Goal: Information Seeking & Learning: Learn about a topic

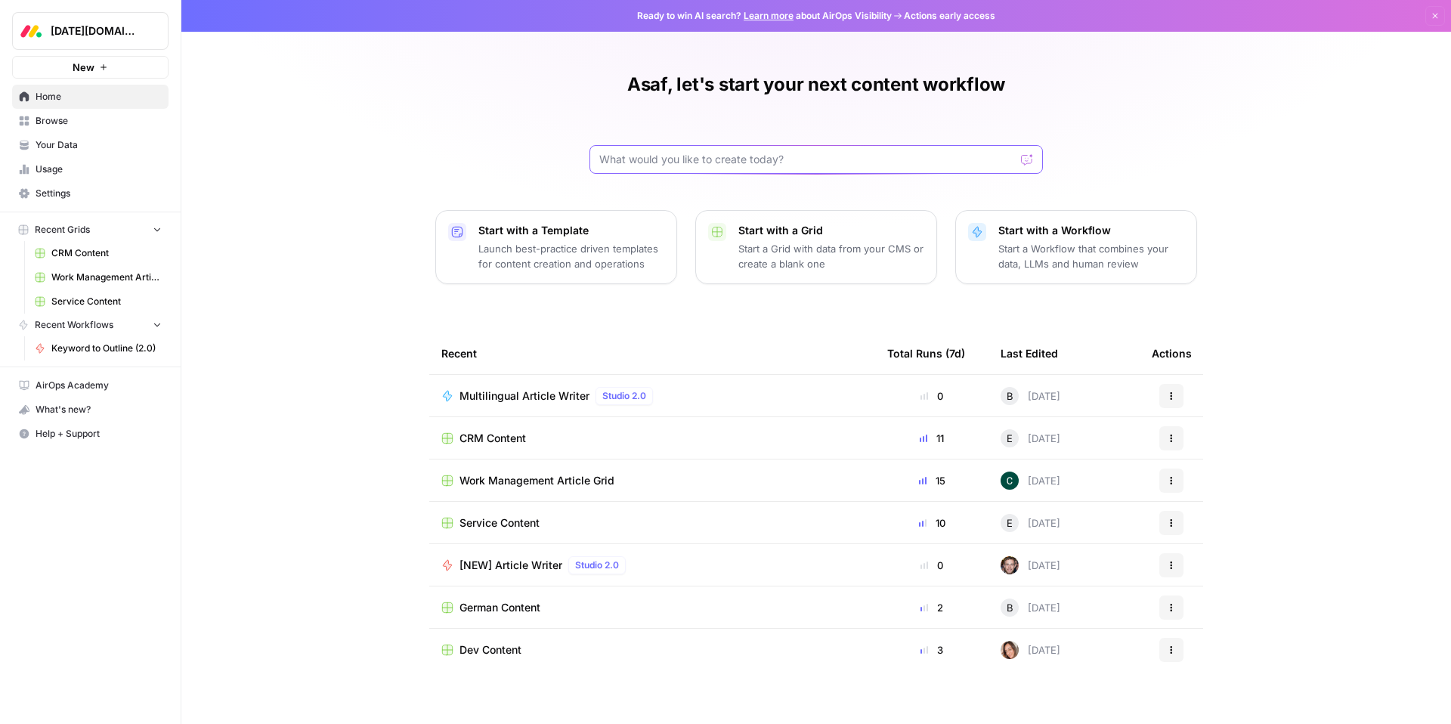
click at [654, 157] on input "text" at bounding box center [807, 159] width 416 height 15
type input "integration"
click button "Send" at bounding box center [1028, 160] width 20 height 20
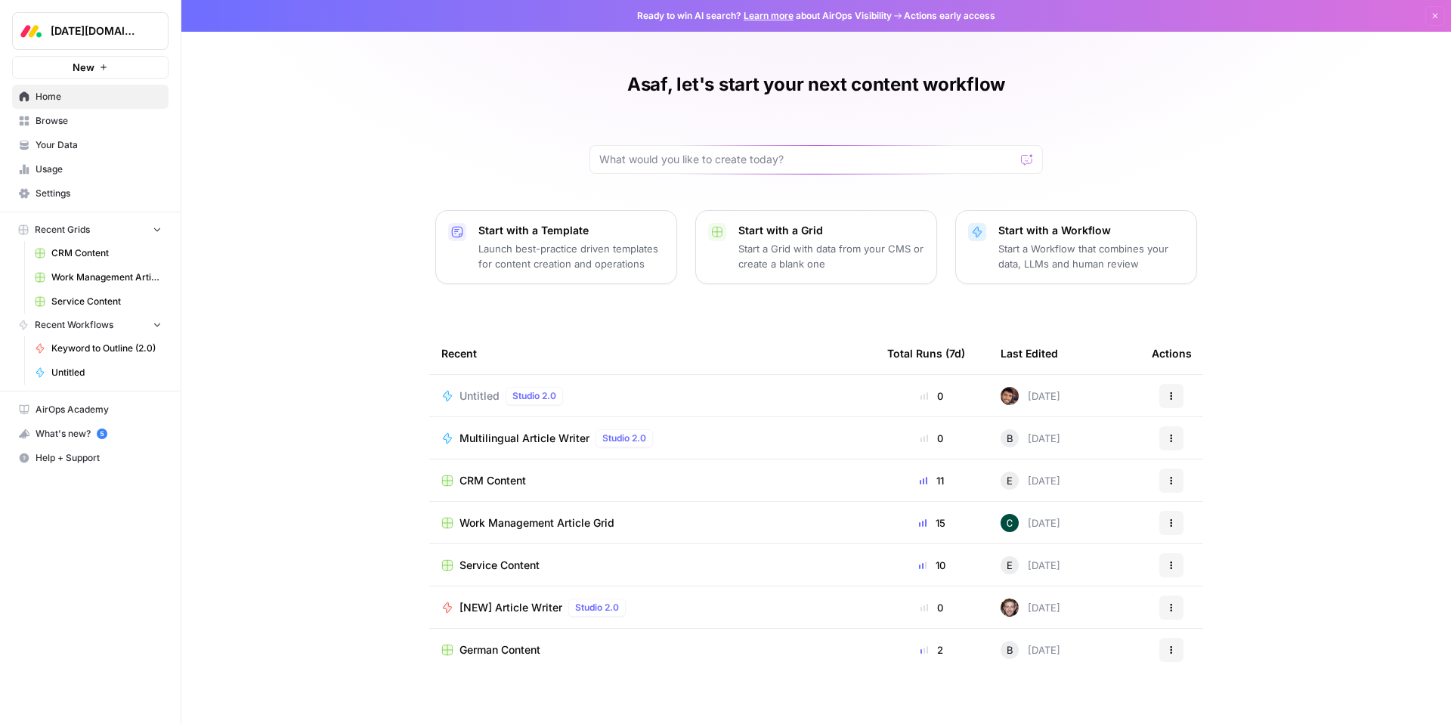
click at [68, 411] on span "AirOps Academy" at bounding box center [99, 410] width 126 height 14
